Goal: Transaction & Acquisition: Subscribe to service/newsletter

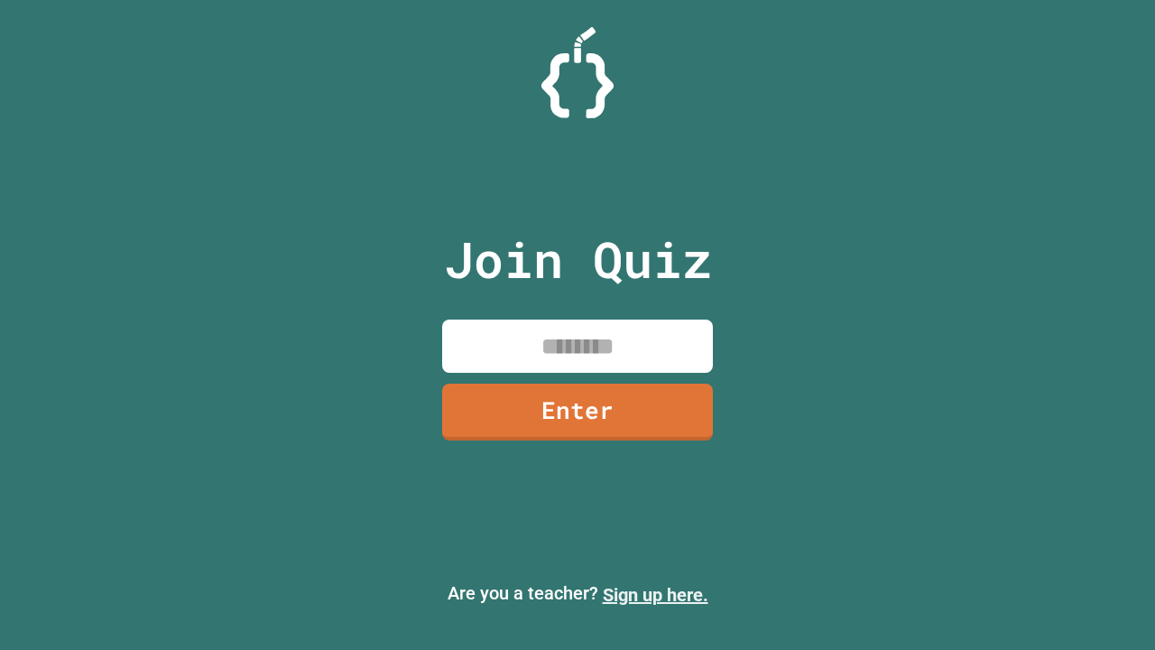
click at [655, 595] on link "Sign up here." at bounding box center [656, 595] width 106 height 22
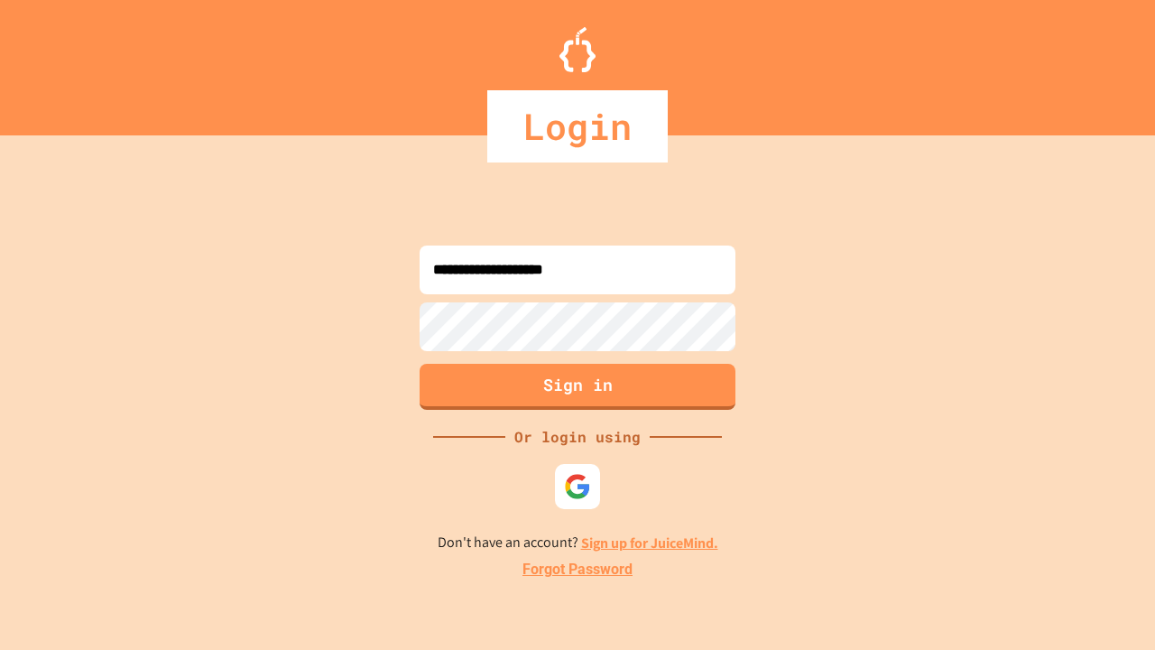
type input "**********"
